Goal: Task Accomplishment & Management: Manage account settings

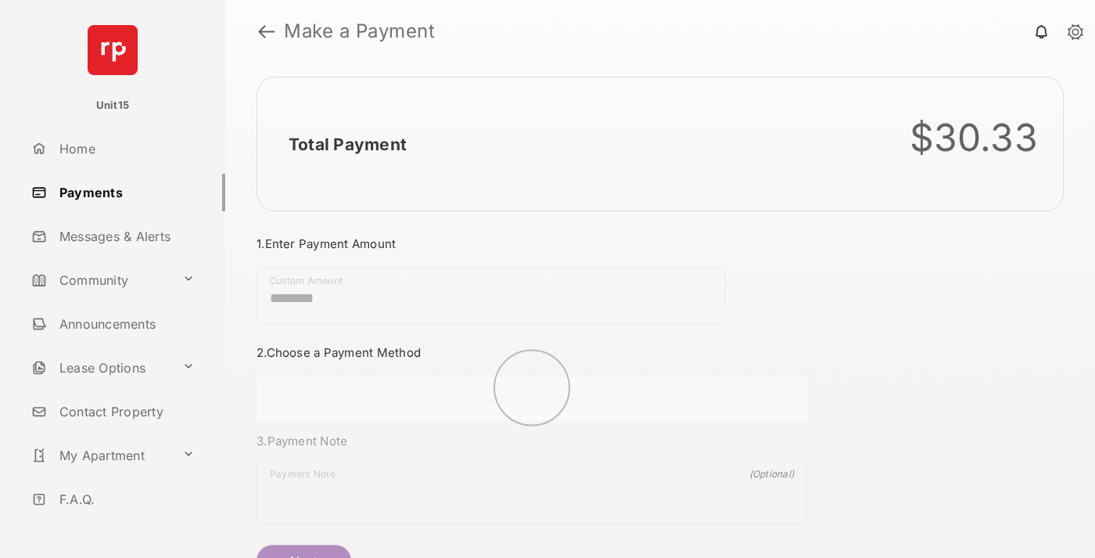
scroll to position [84, 0]
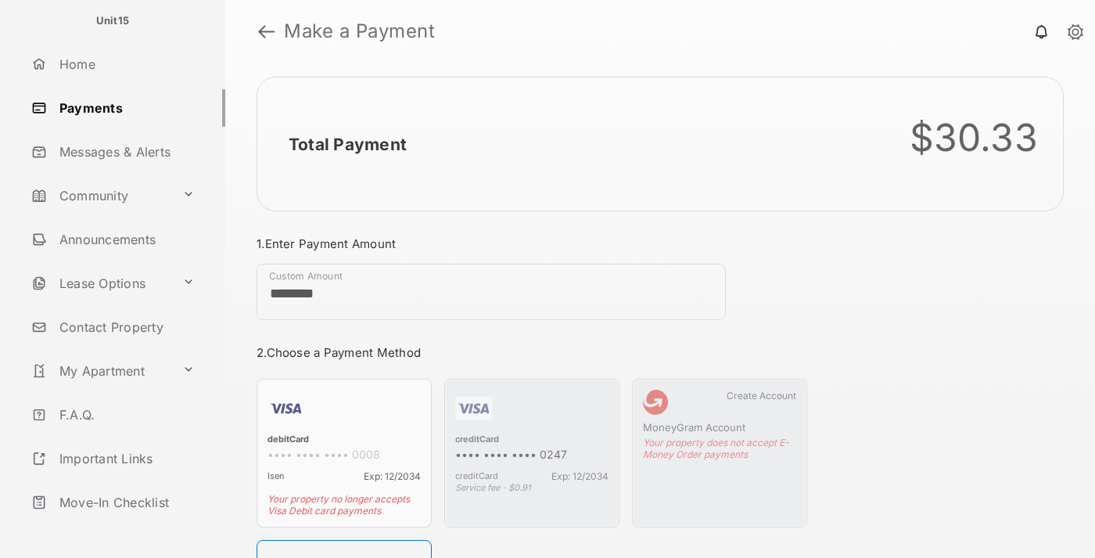
click at [122, 527] on link "Logout" at bounding box center [125, 546] width 200 height 38
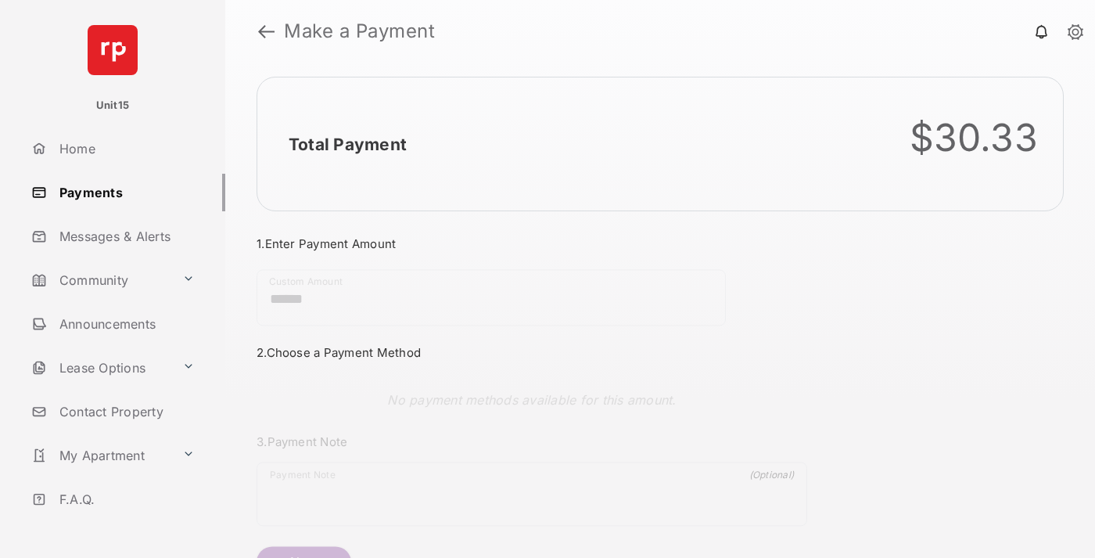
scroll to position [84, 0]
